Goal: Task Accomplishment & Management: Use online tool/utility

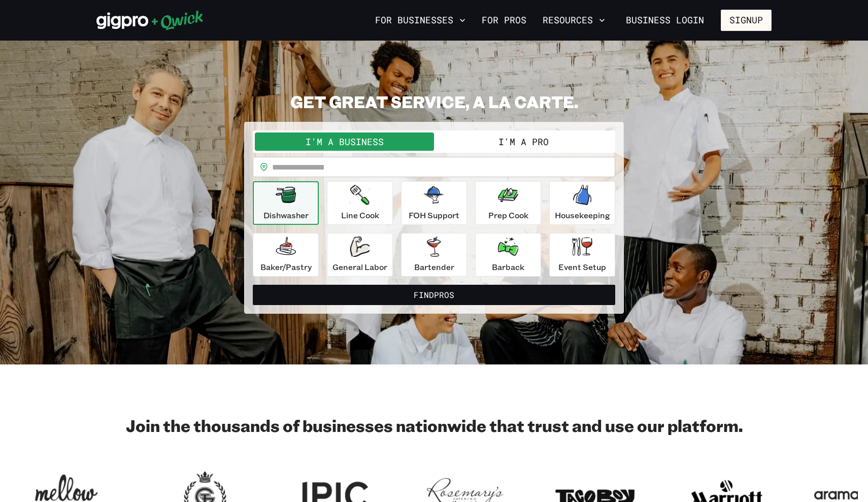
click at [517, 146] on button "I'm a Pro" at bounding box center [523, 141] width 179 height 18
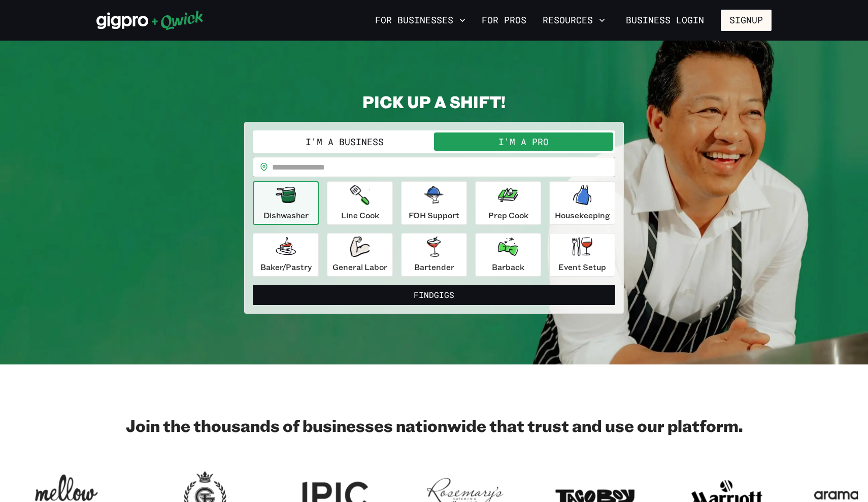
click at [354, 231] on div "Dishwasher Line Cook FOH Support Prep Cook Housekeeping [PERSON_NAME]/Pastry Ge…" at bounding box center [434, 228] width 362 height 95
click at [344, 207] on div "Line Cook" at bounding box center [360, 203] width 38 height 37
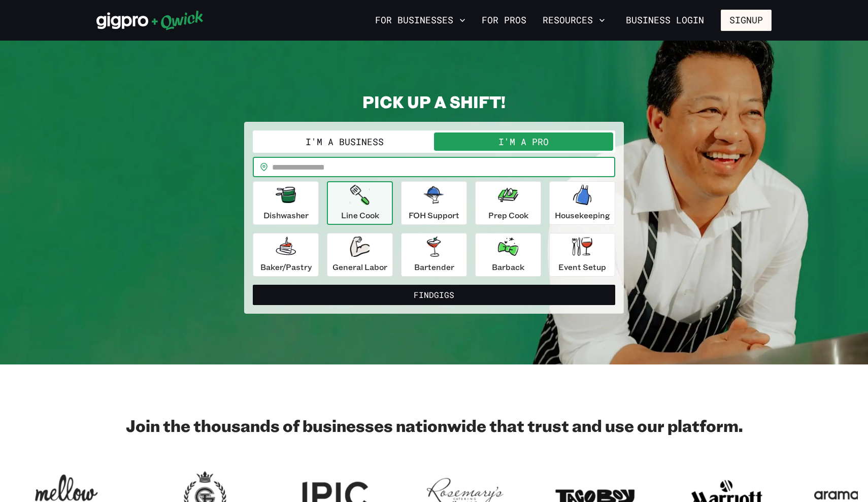
click at [346, 167] on input "text" at bounding box center [443, 167] width 343 height 20
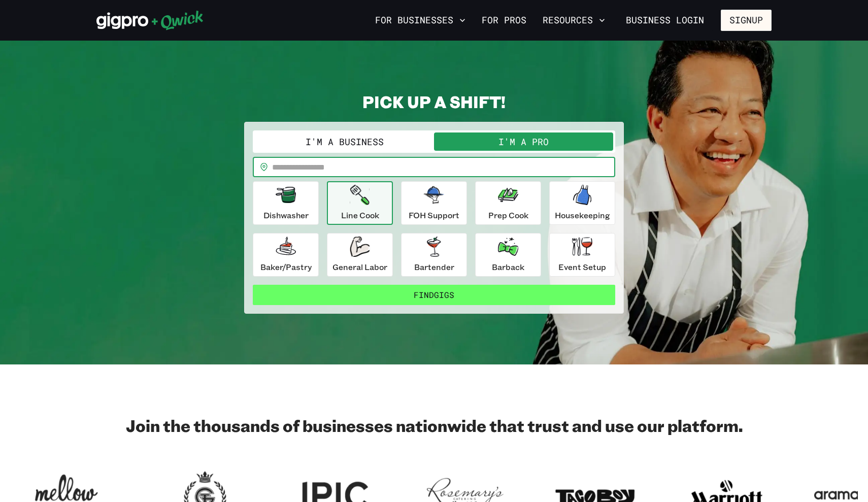
click at [501, 289] on button "Find Gigs" at bounding box center [434, 295] width 362 height 20
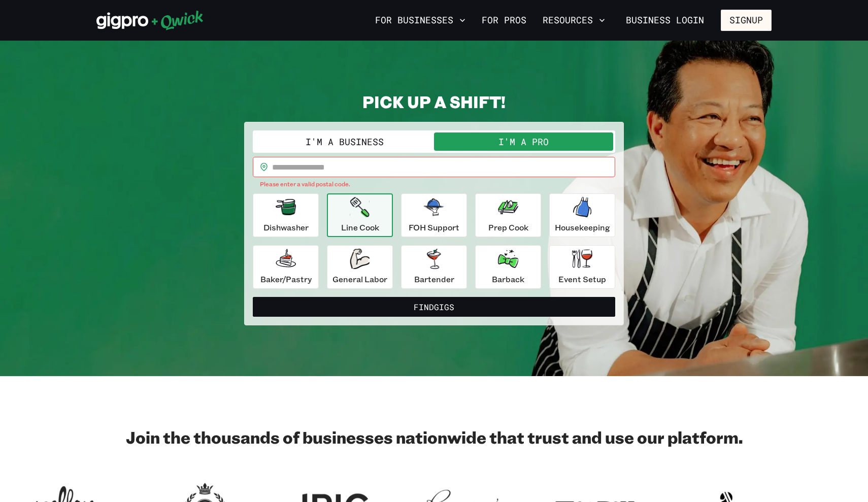
click at [410, 164] on input "text" at bounding box center [443, 167] width 343 height 20
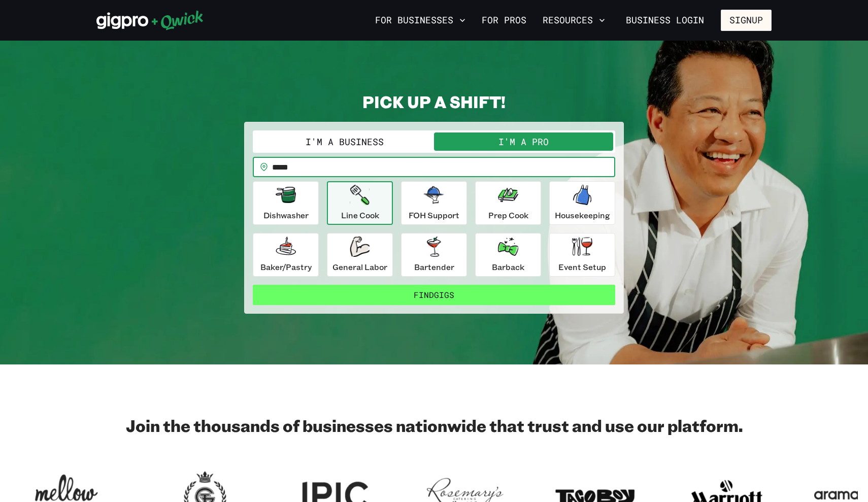
click at [461, 292] on button "Find Gigs" at bounding box center [434, 295] width 362 height 20
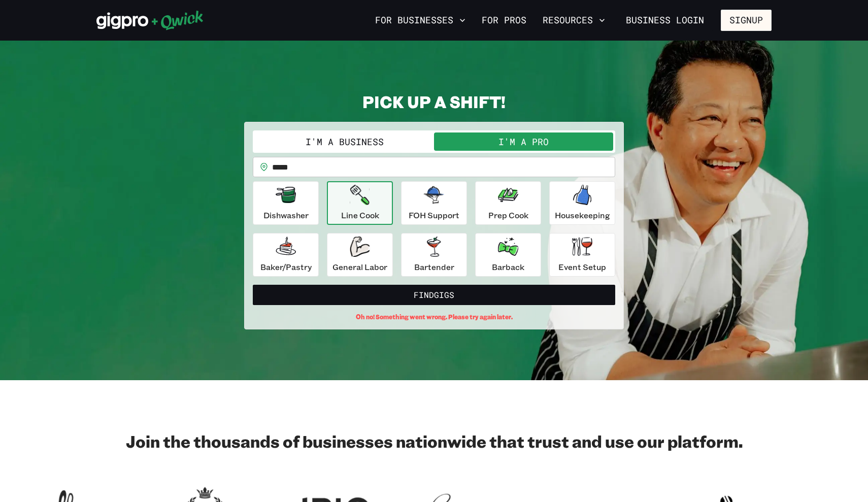
click at [378, 162] on input "*****" at bounding box center [443, 167] width 343 height 20
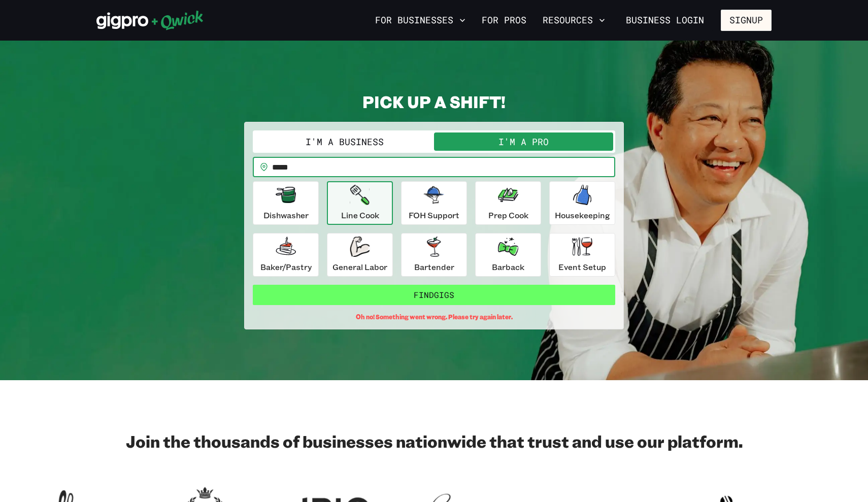
type input "*****"
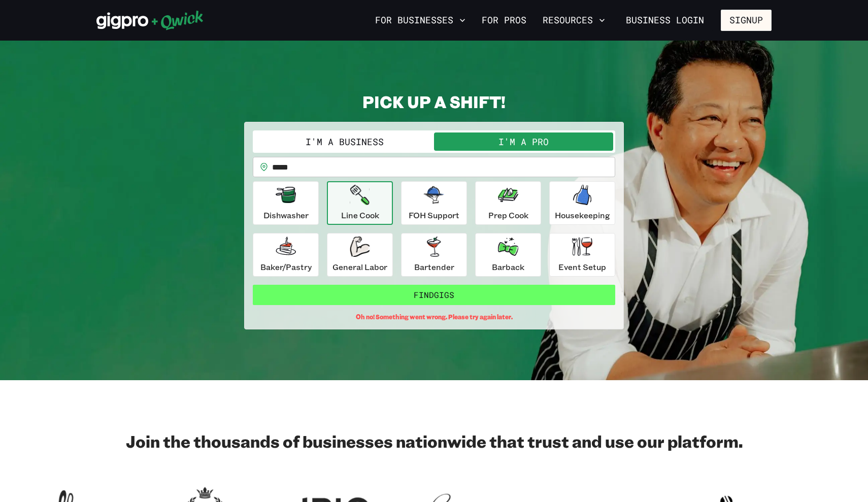
click at [436, 293] on button "Find Gigs" at bounding box center [434, 295] width 362 height 20
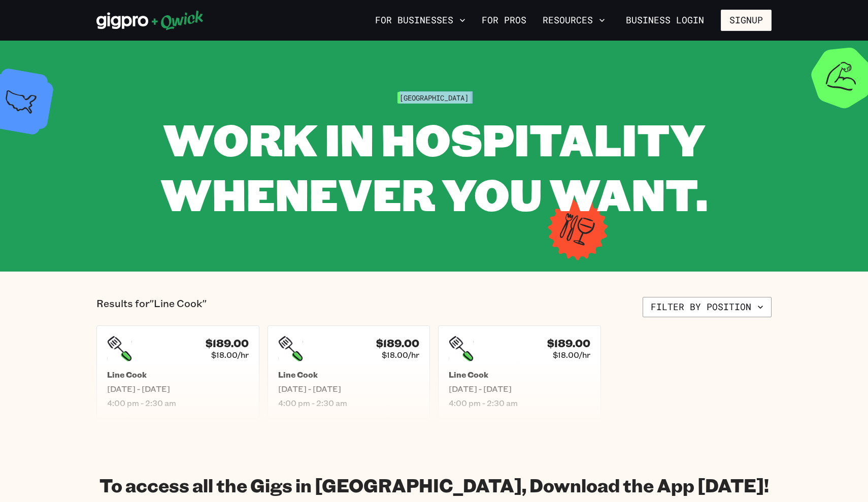
drag, startPoint x: 418, startPoint y: 98, endPoint x: 576, endPoint y: 106, distance: 158.0
click at [576, 106] on div "Dallas WORK IN HOSPITALITY WHENEVER YOU WANT." at bounding box center [433, 155] width 675 height 129
